Goal: Task Accomplishment & Management: Manage account settings

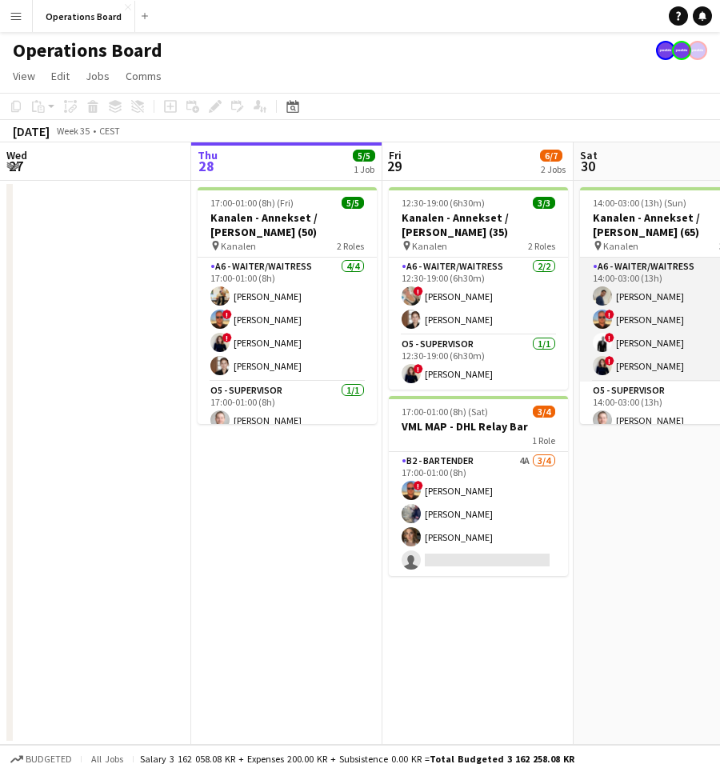
click at [641, 371] on app-card-role "A6 - WAITER/WAITRESS [DATE] 14:00-03:00 (13h) [PERSON_NAME] ! [PERSON_NAME] ! […" at bounding box center [669, 320] width 179 height 124
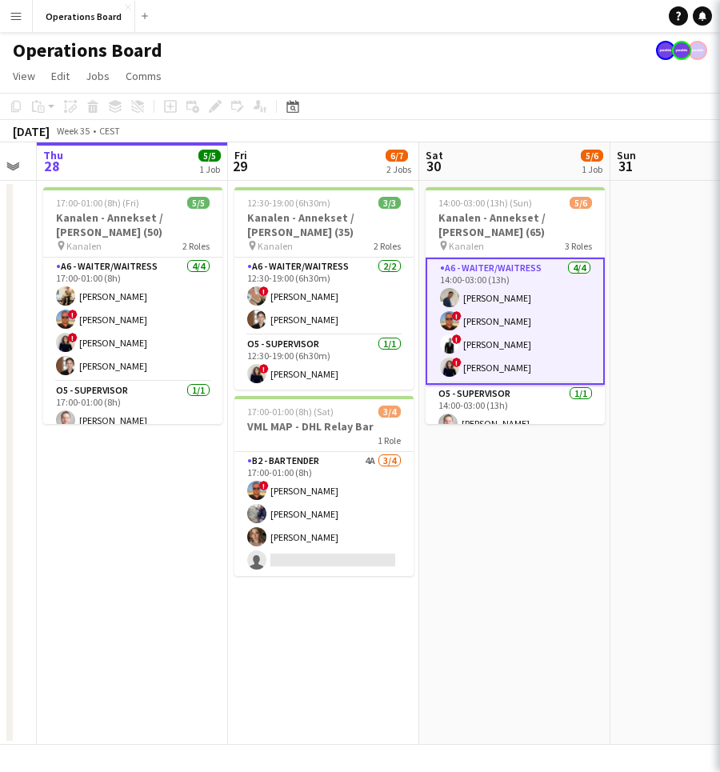
scroll to position [0, 537]
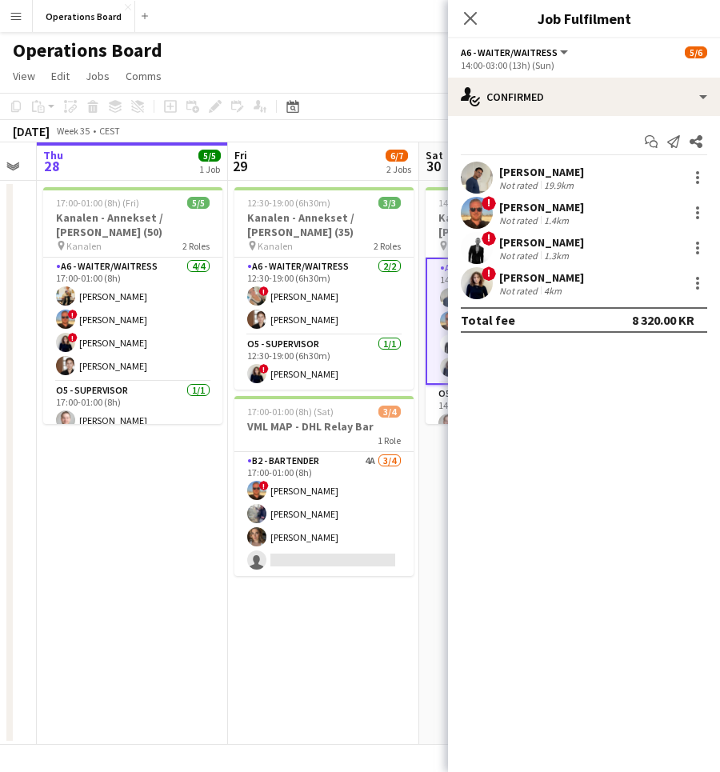
click at [353, 59] on div "Operations Board" at bounding box center [360, 47] width 720 height 30
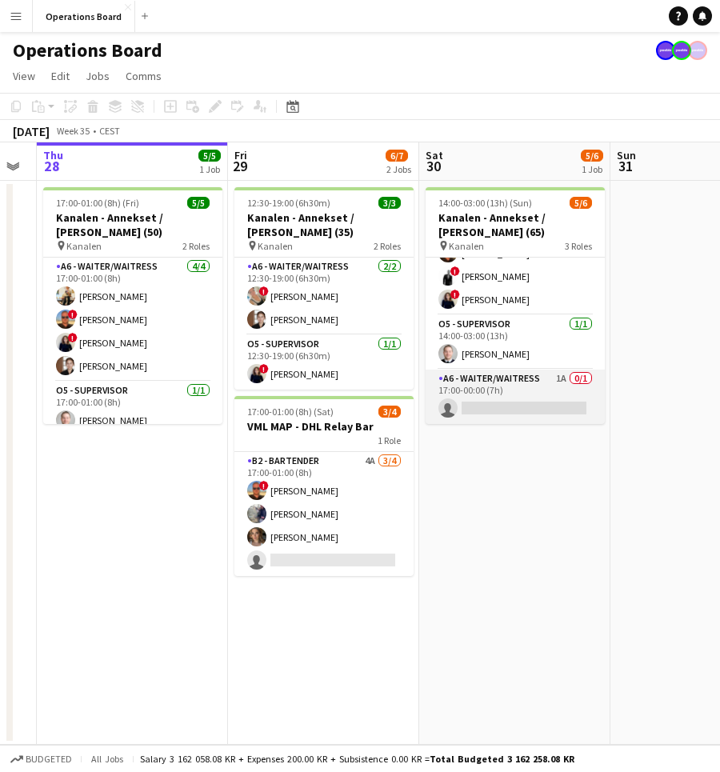
scroll to position [66, 0]
click at [487, 383] on app-card-role "A6 - WAITER/WAITRESS 1A 0/1 17:00-00:00 (7h) single-neutral-actions" at bounding box center [515, 397] width 179 height 54
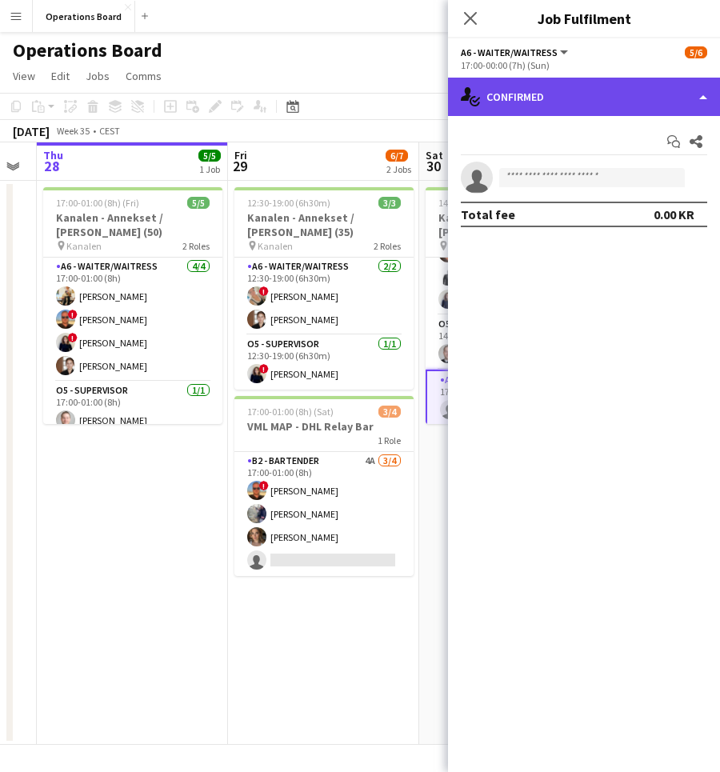
click at [629, 108] on div "single-neutral-actions-check-2 Confirmed" at bounding box center [584, 97] width 272 height 38
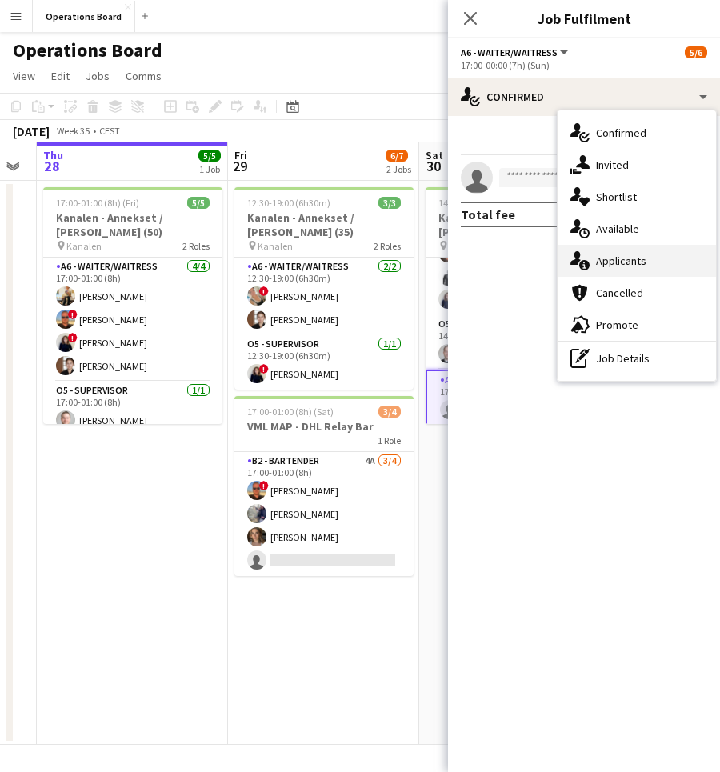
click at [627, 262] on div "single-neutral-actions-information Applicants" at bounding box center [637, 261] width 158 height 32
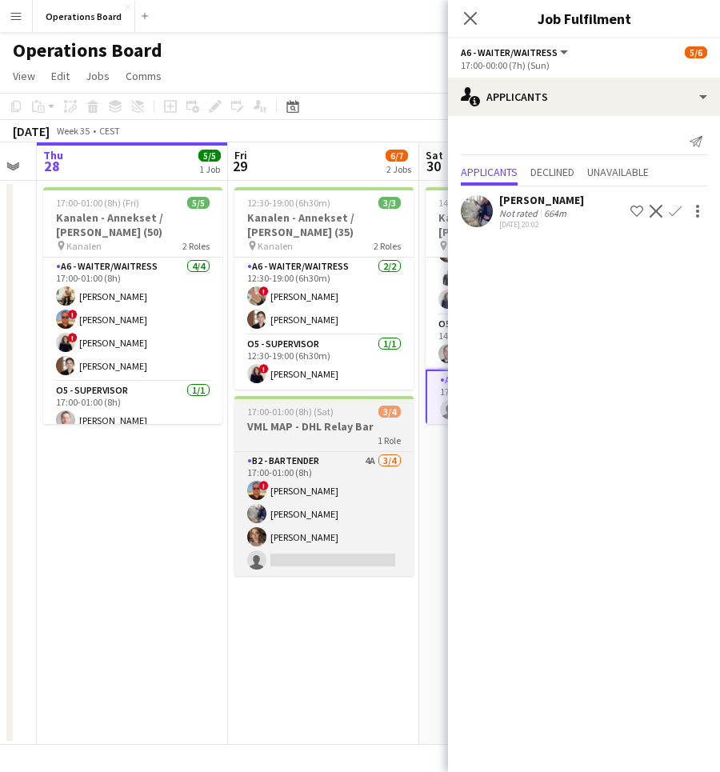
scroll to position [0, 615]
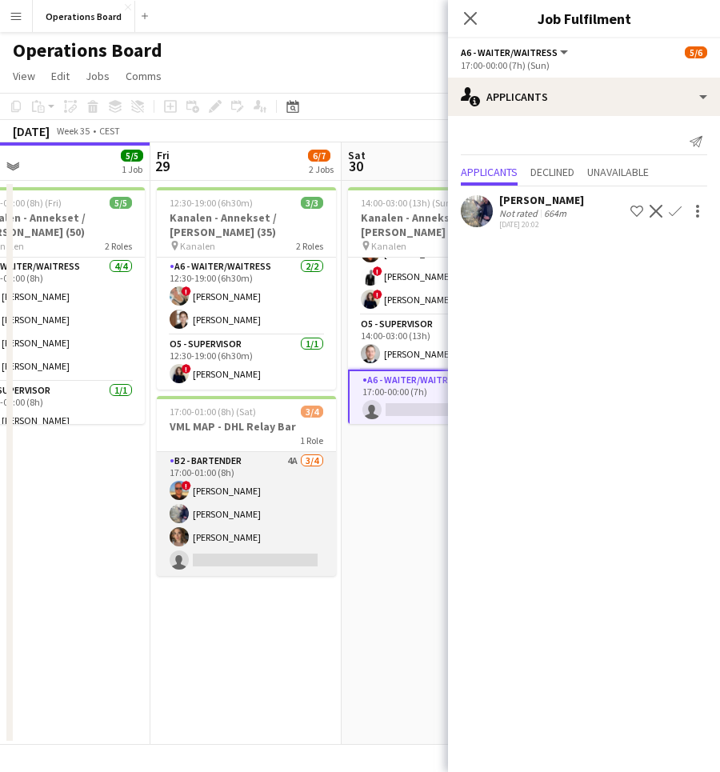
click at [282, 515] on app-card-role "B2 - BARTENDER 4A [DATE] 17:00-01:00 (8h) ! [PERSON_NAME] Jakob [PERSON_NAME] s…" at bounding box center [246, 514] width 179 height 124
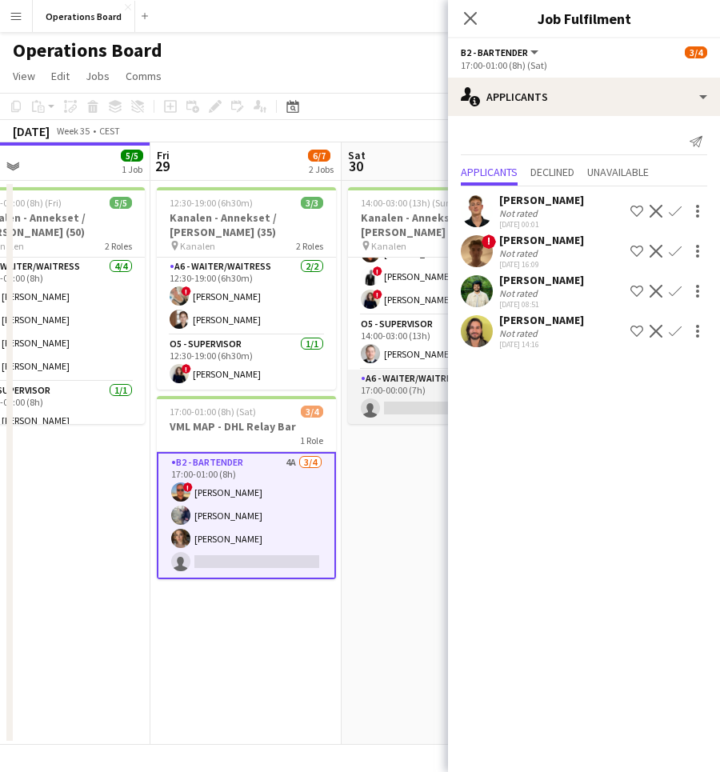
click at [406, 393] on app-card-role "A6 - WAITER/WAITRESS 1A 0/1 17:00-00:00 (7h) single-neutral-actions" at bounding box center [437, 397] width 179 height 54
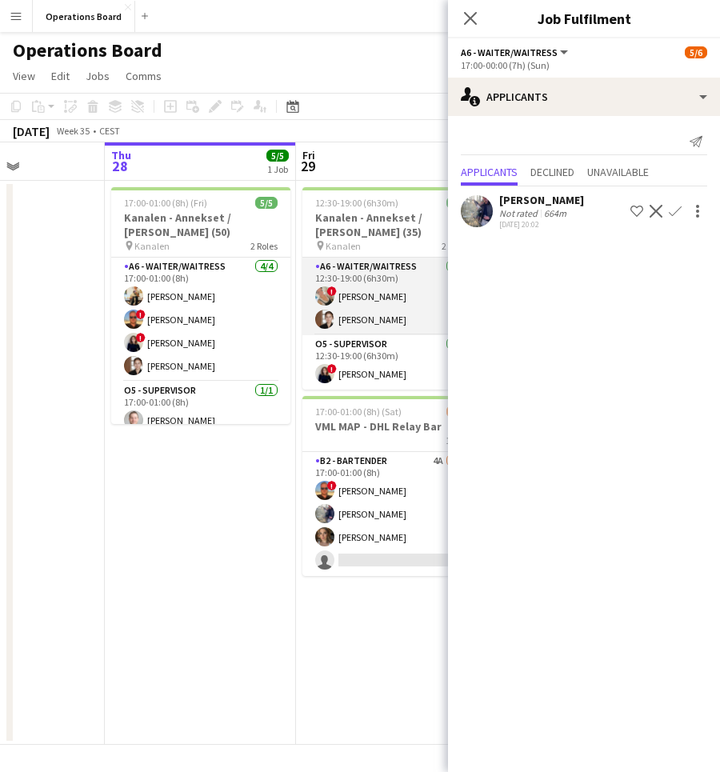
scroll to position [0, 423]
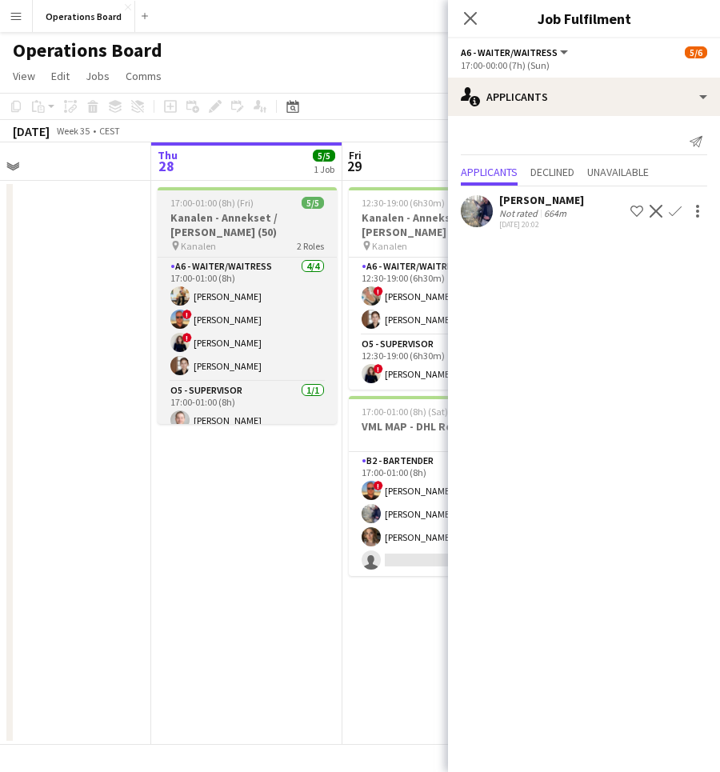
click at [214, 237] on h3 "Kanalen - Annekset / [PERSON_NAME] (50)" at bounding box center [247, 224] width 179 height 29
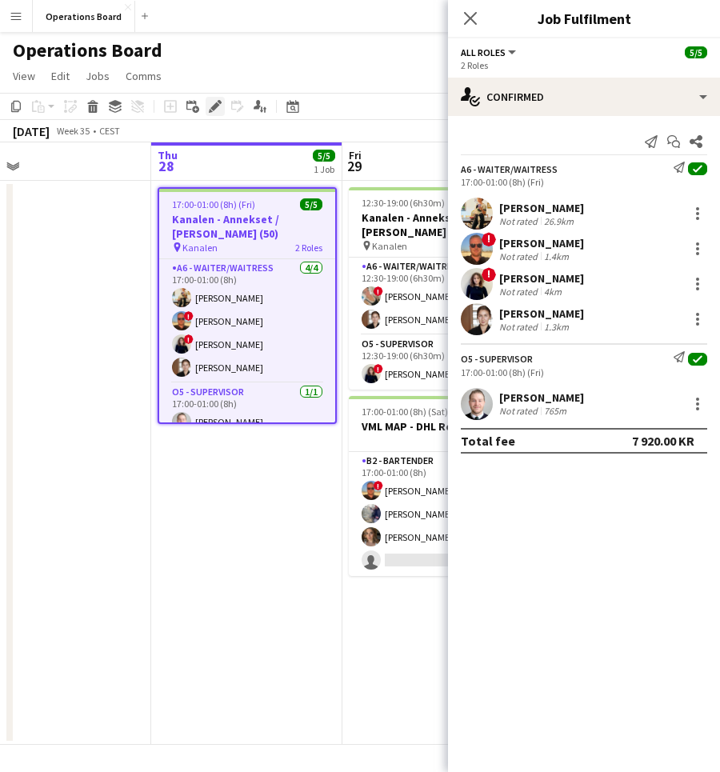
click at [214, 101] on icon "Edit" at bounding box center [215, 106] width 13 height 13
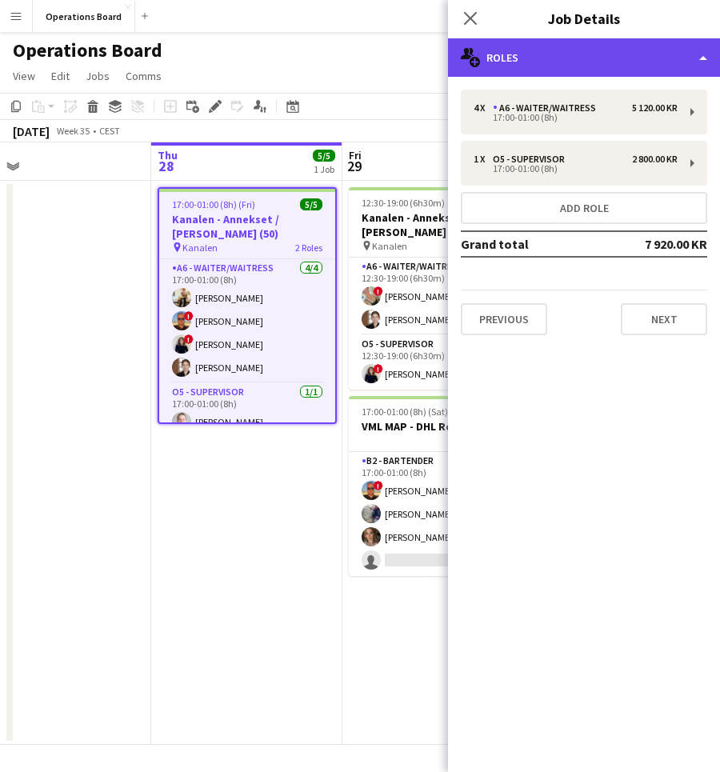
click at [562, 70] on div "multiple-users-add Roles" at bounding box center [584, 57] width 272 height 38
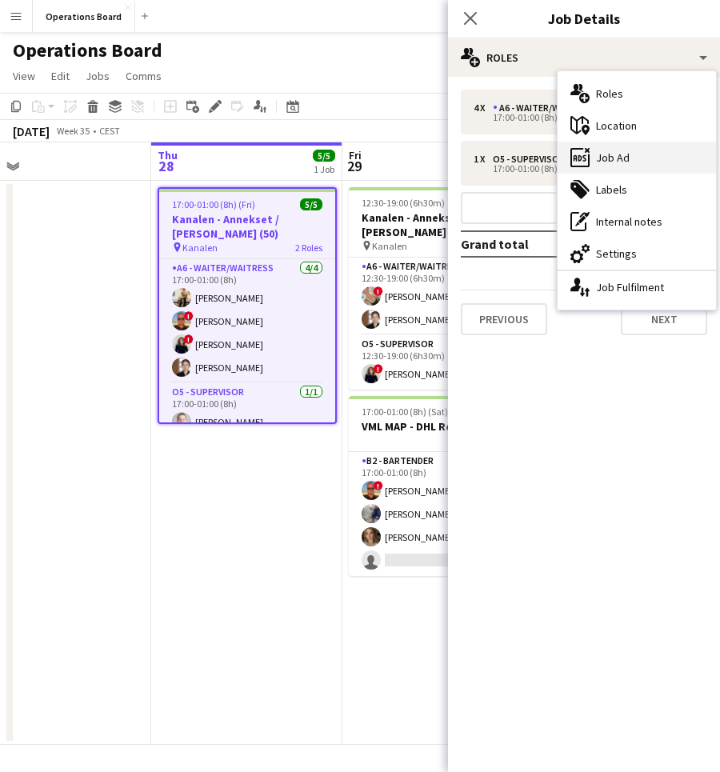
click at [583, 154] on icon "ads-window" at bounding box center [580, 157] width 19 height 19
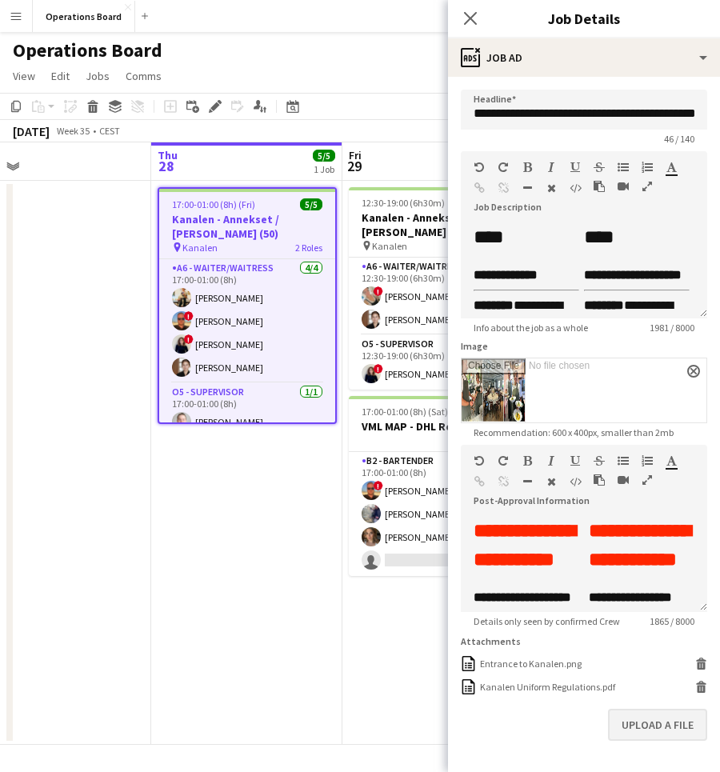
click at [635, 738] on button "Upload a file" at bounding box center [657, 725] width 99 height 32
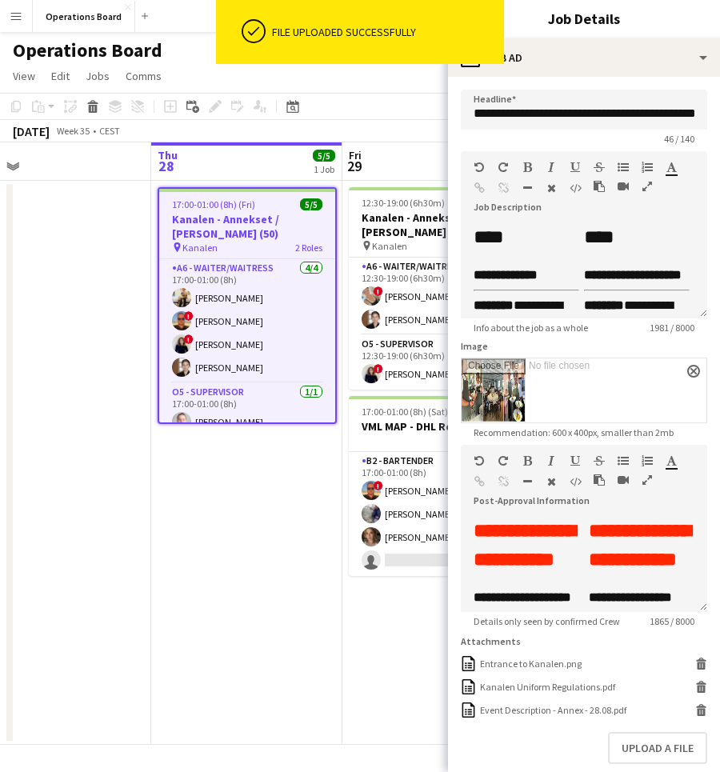
click at [474, 27] on div "File uploaded successfully" at bounding box center [385, 32] width 226 height 14
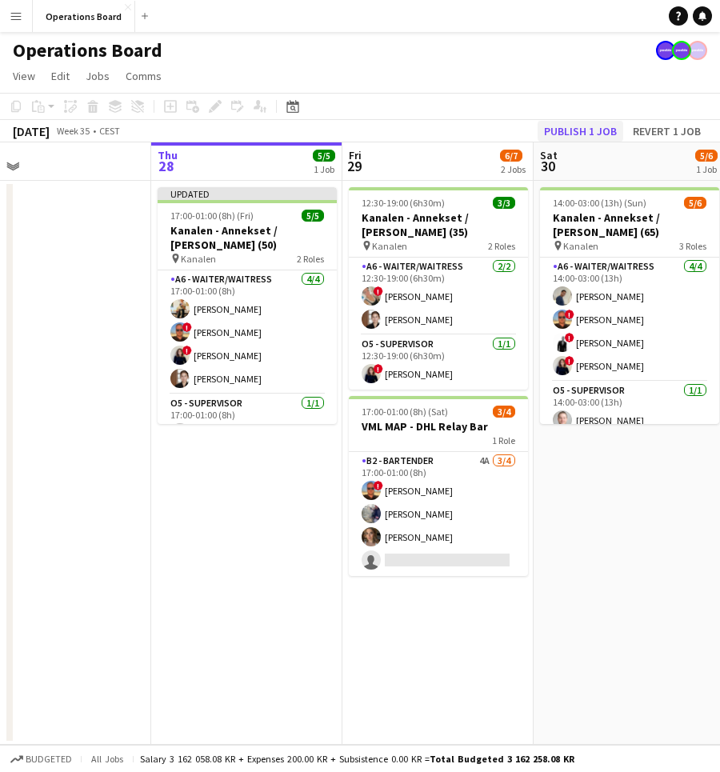
click at [588, 135] on button "Publish 1 job" at bounding box center [581, 131] width 86 height 21
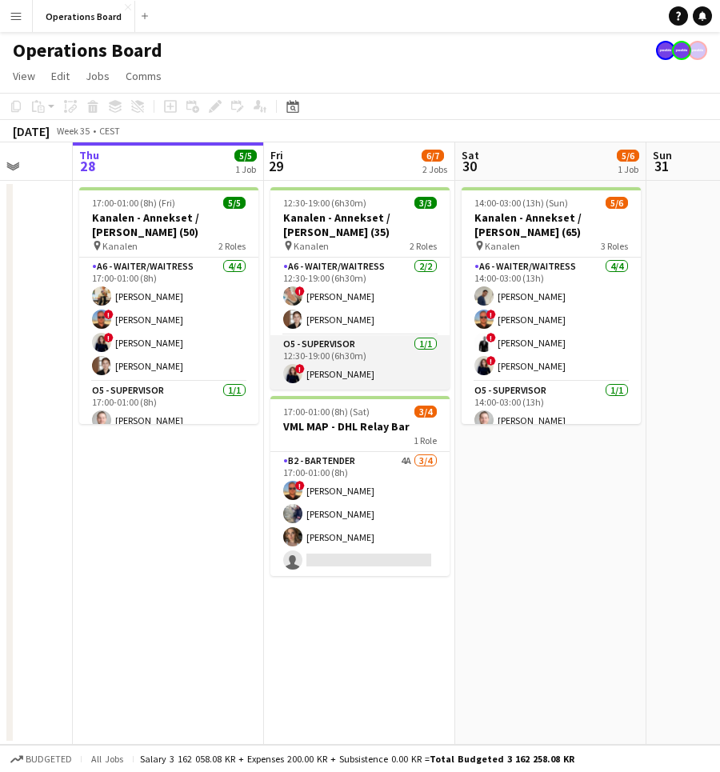
scroll to position [0, 0]
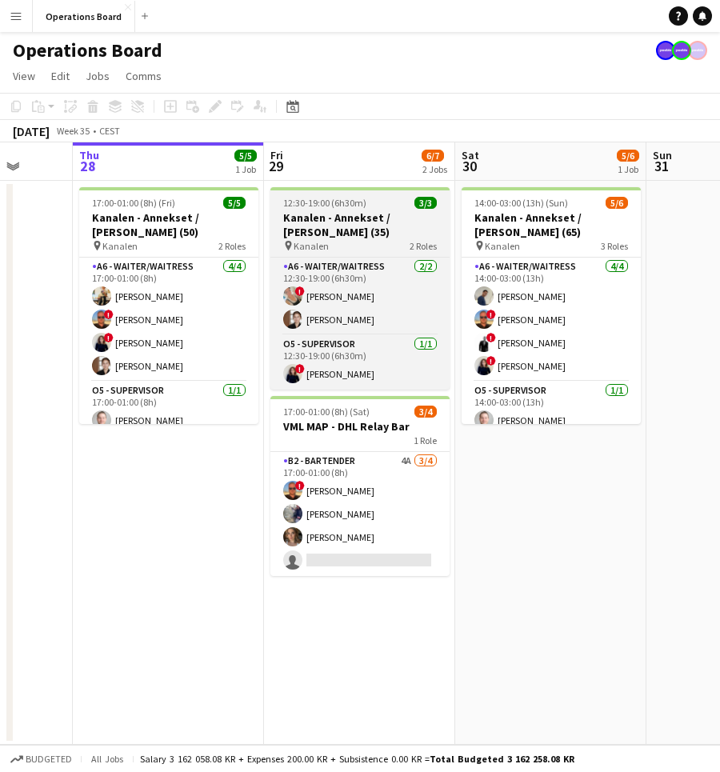
click at [361, 231] on h3 "Kanalen - Annekset / [PERSON_NAME] (35)" at bounding box center [360, 224] width 179 height 29
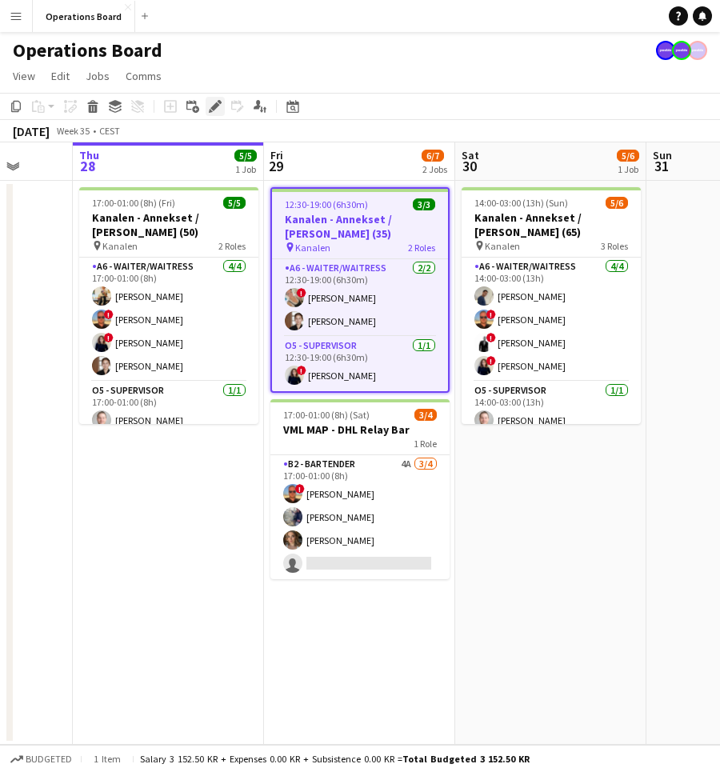
click at [219, 110] on icon "Edit" at bounding box center [215, 106] width 13 height 13
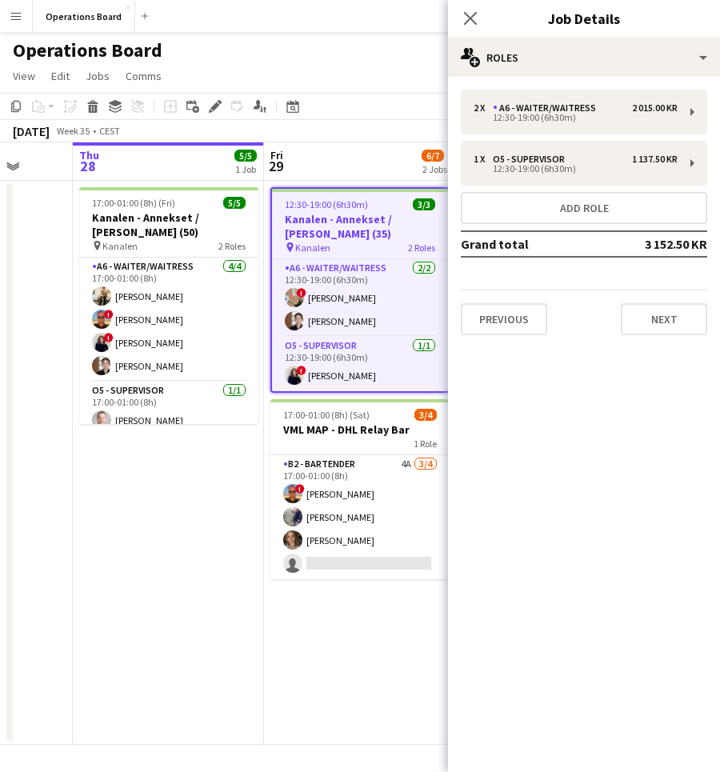
click at [307, 633] on app-date-cell "12:30-19:00 (6h30m) 3/3 Kanalen - Annekset / [PERSON_NAME] (35) pin Kanalen 2 R…" at bounding box center [359, 463] width 191 height 564
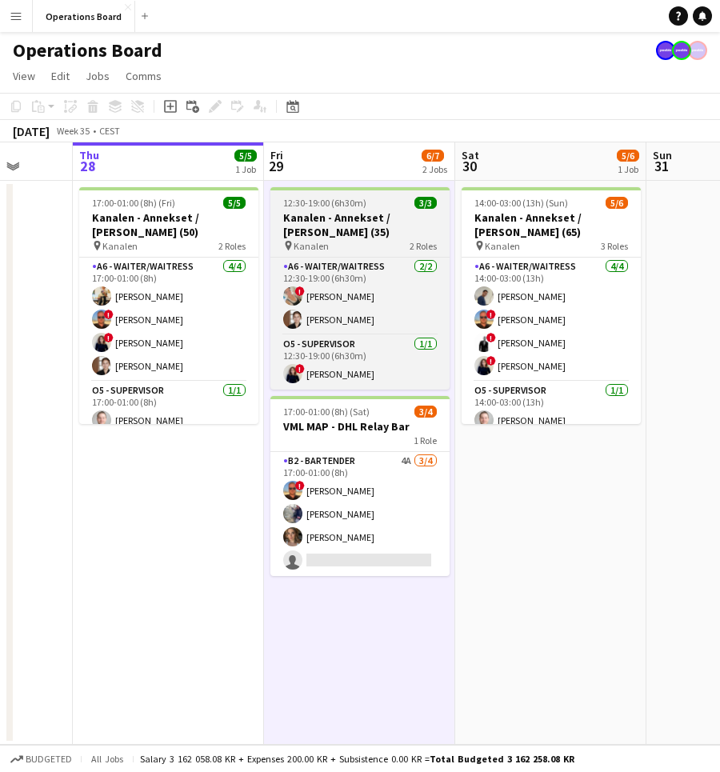
click at [361, 217] on h3 "Kanalen - Annekset / [PERSON_NAME] (35)" at bounding box center [360, 224] width 179 height 29
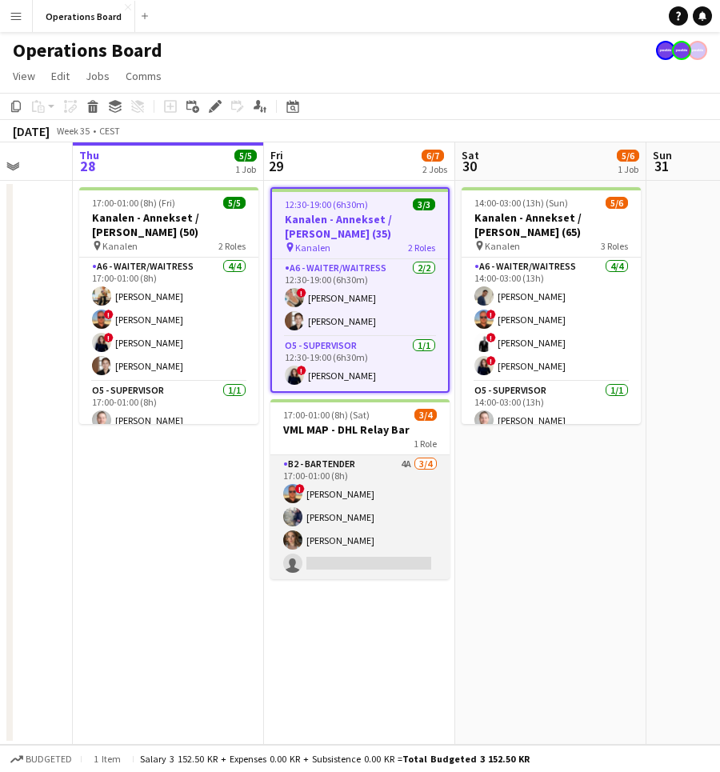
click at [371, 507] on app-card-role "B2 - BARTENDER 4A [DATE] 17:00-01:00 (8h) ! [PERSON_NAME] Jakob [PERSON_NAME] s…" at bounding box center [360, 517] width 179 height 124
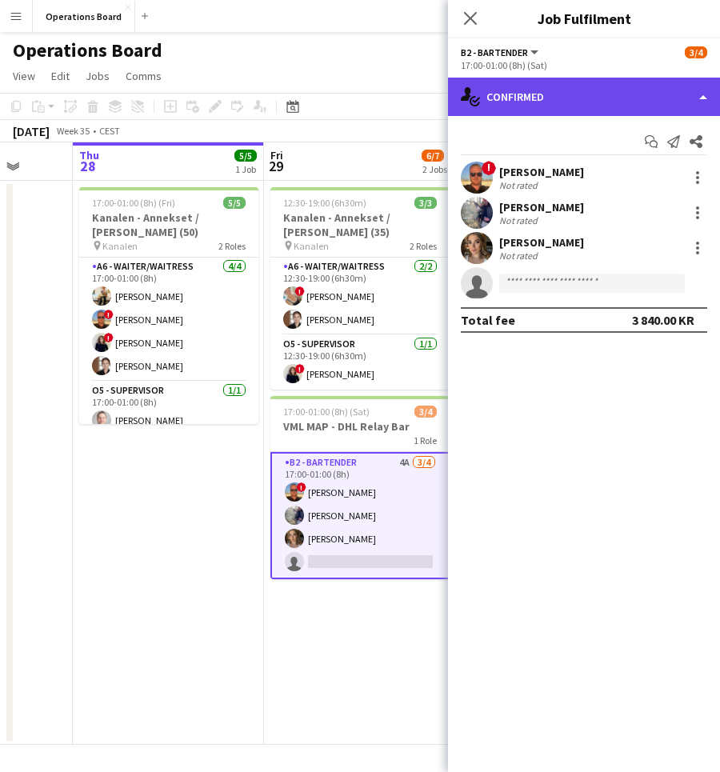
click at [539, 90] on div "single-neutral-actions-check-2 Confirmed" at bounding box center [584, 97] width 272 height 38
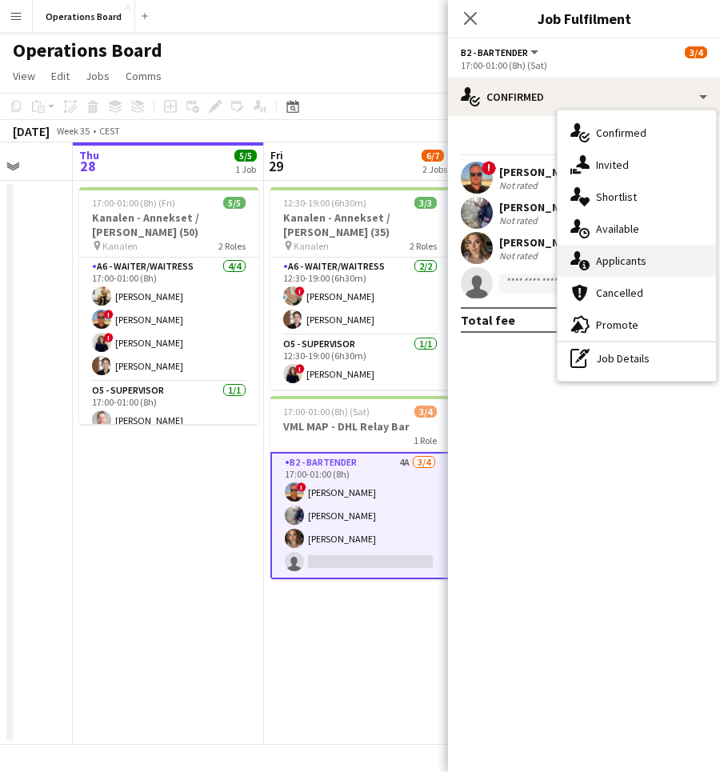
click at [609, 265] on div "single-neutral-actions-information Applicants" at bounding box center [637, 261] width 158 height 32
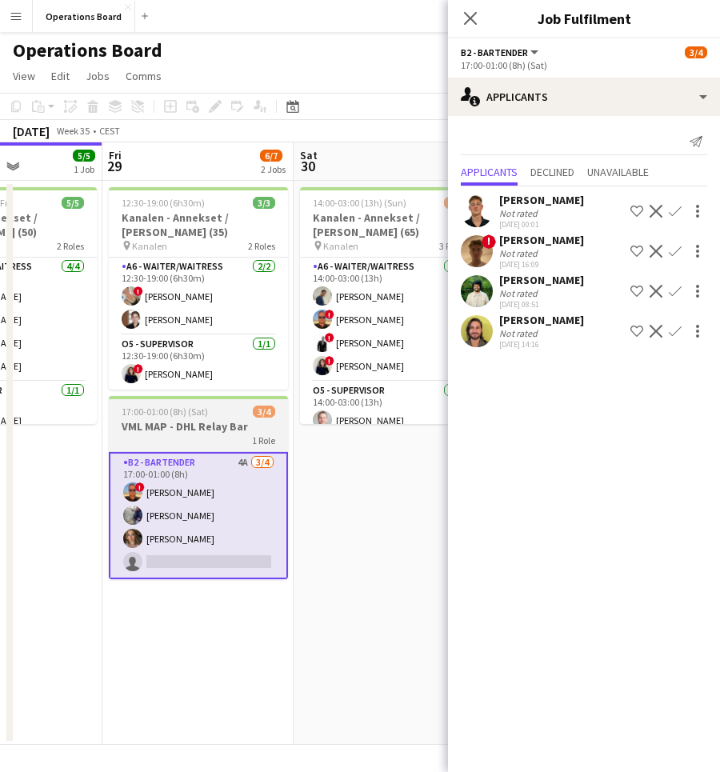
scroll to position [0, 671]
